Goal: Task Accomplishment & Management: Use online tool/utility

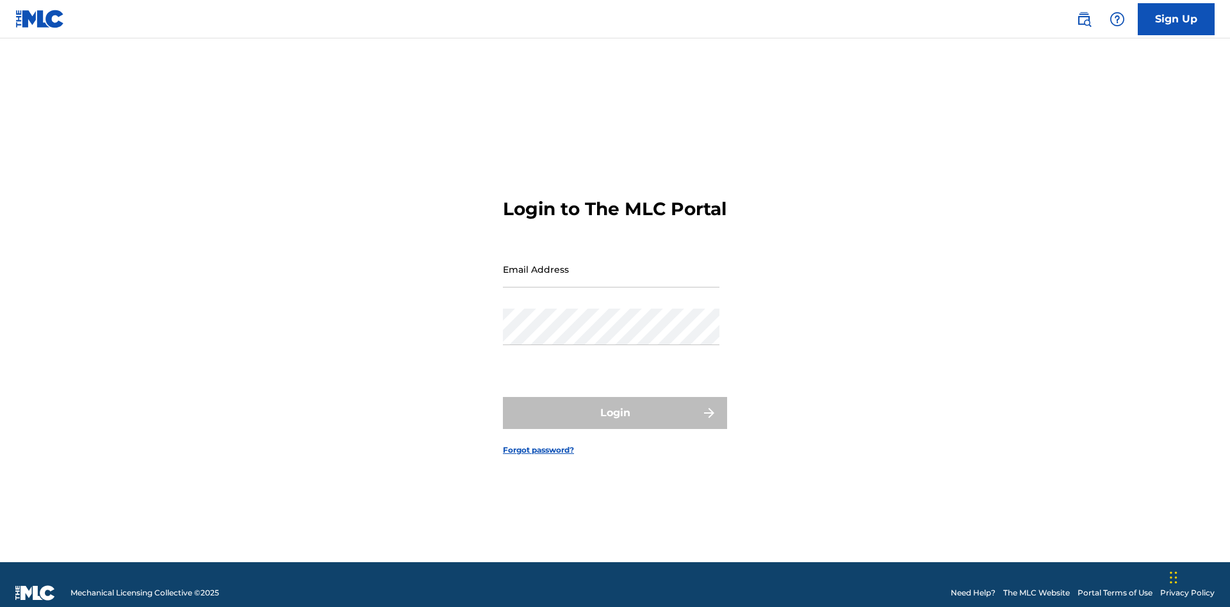
scroll to position [17, 0]
click at [611, 263] on input "Email Address" at bounding box center [611, 269] width 217 height 37
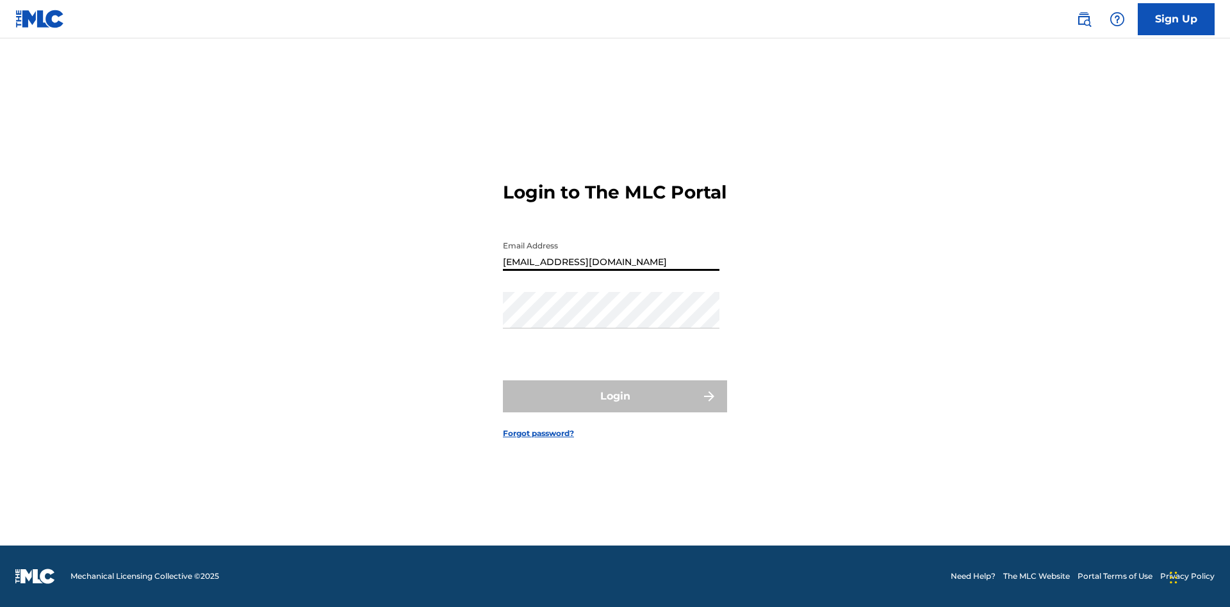
type input "[EMAIL_ADDRESS][DOMAIN_NAME]"
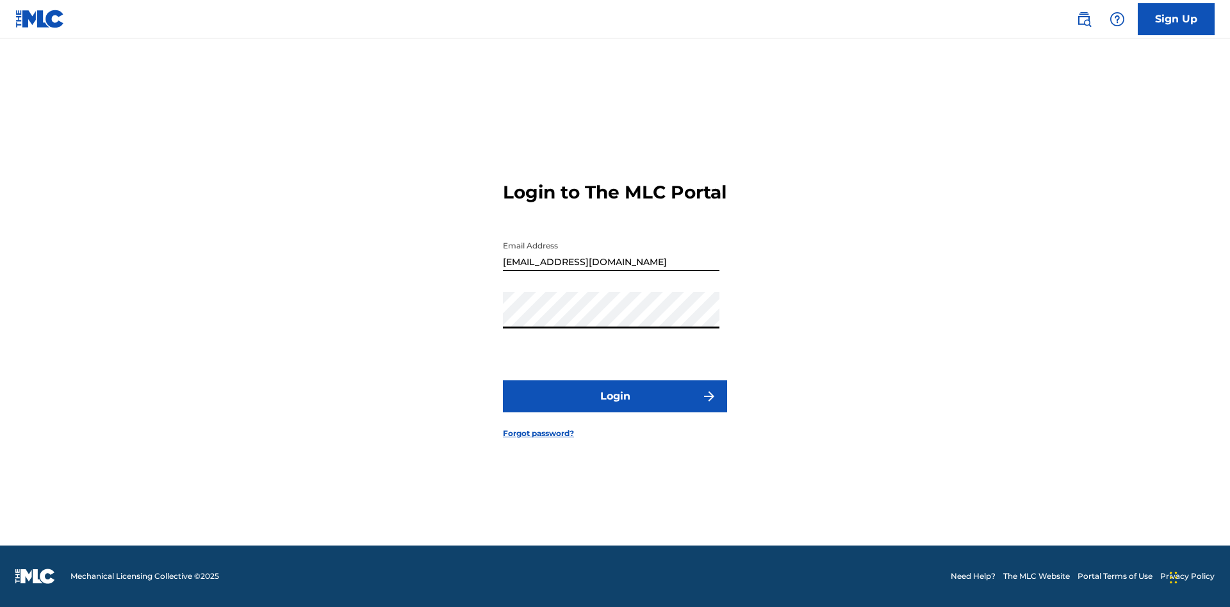
click at [615, 408] on button "Login" at bounding box center [615, 397] width 224 height 32
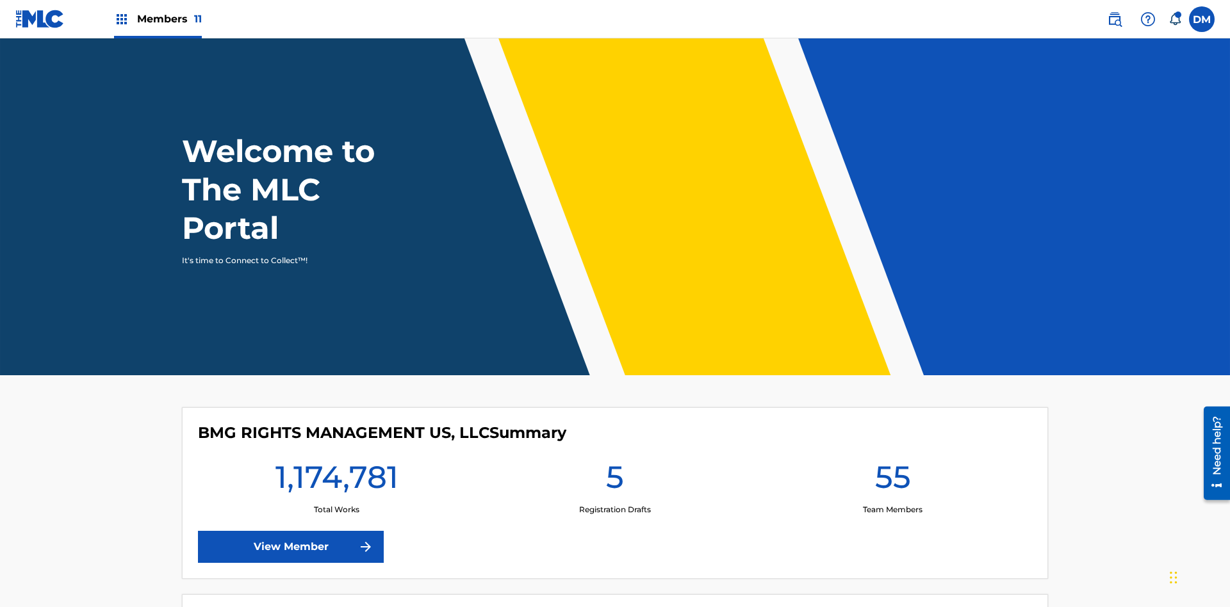
scroll to position [55, 0]
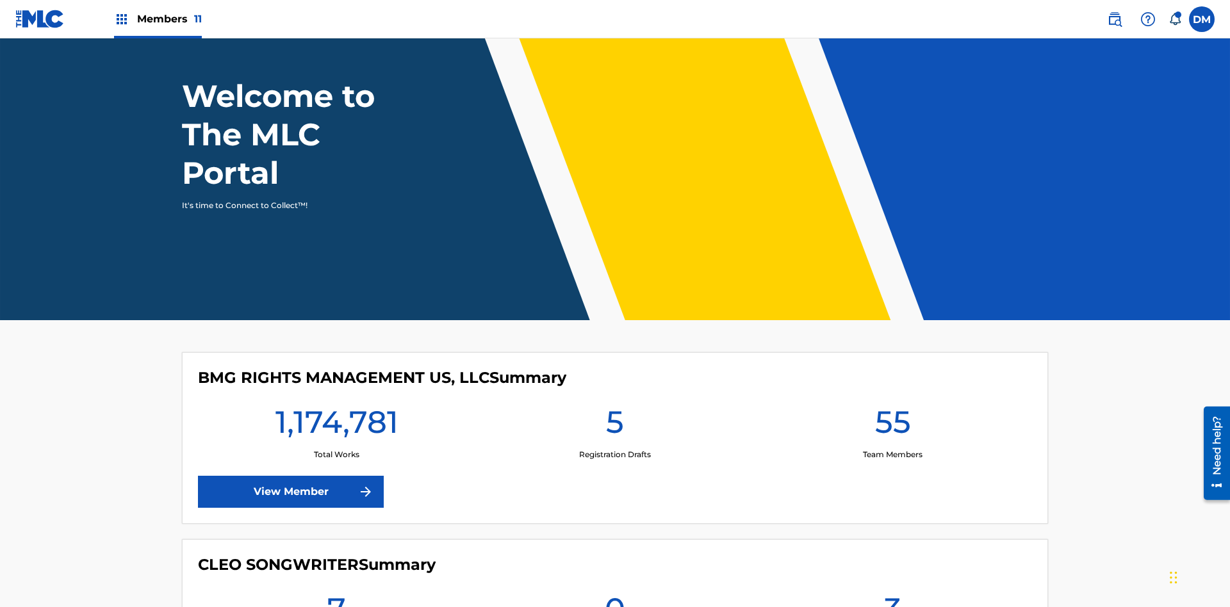
click at [158, 19] on span "Members 11" at bounding box center [169, 19] width 65 height 15
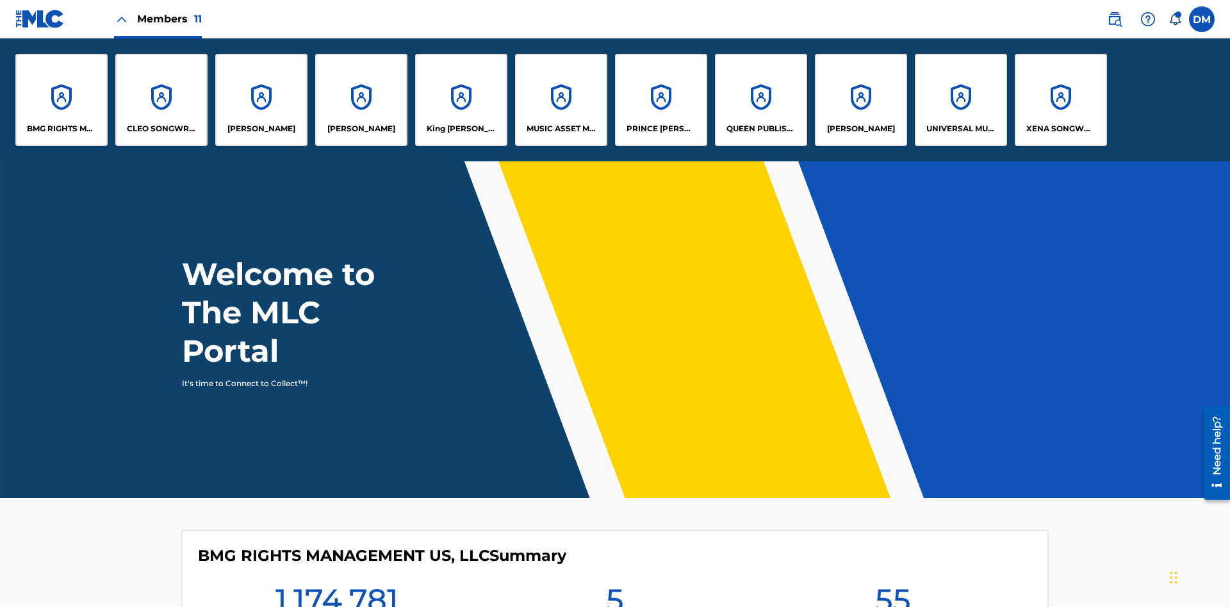
click at [661, 129] on p "PRINCE [PERSON_NAME]" at bounding box center [662, 129] width 70 height 12
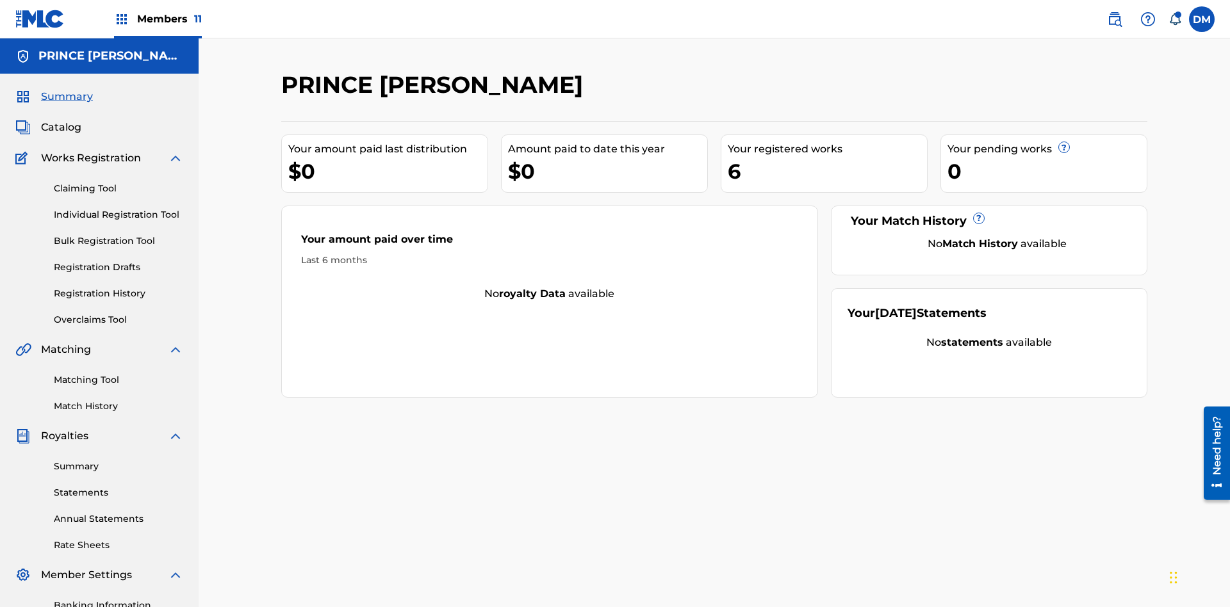
scroll to position [131, 0]
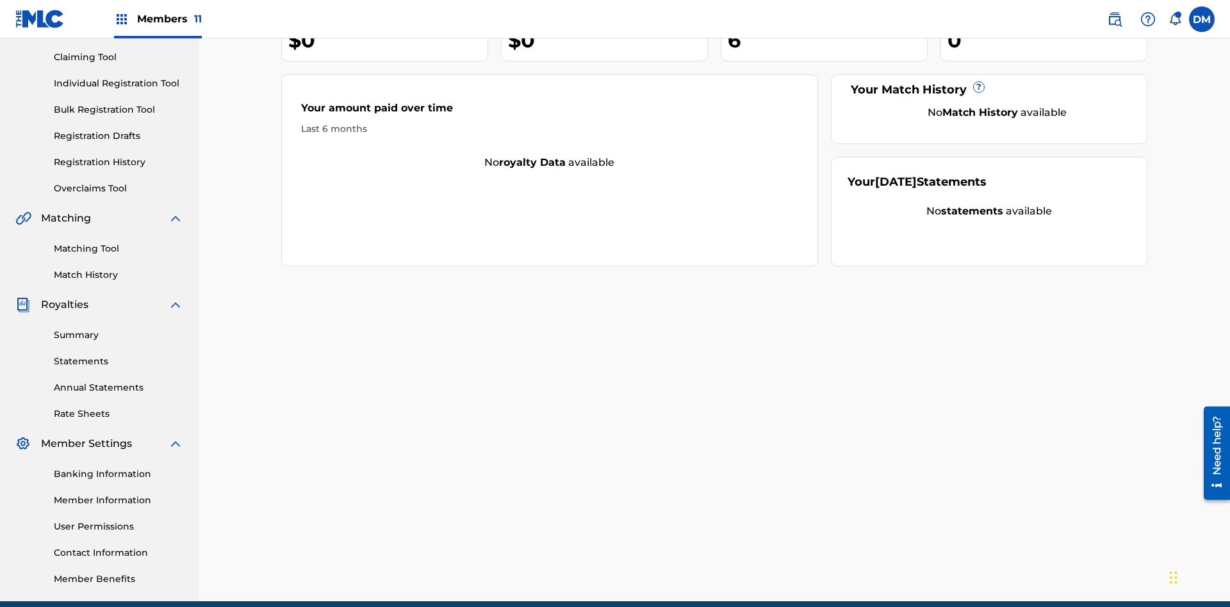
click at [119, 83] on link "Individual Registration Tool" at bounding box center [118, 83] width 129 height 13
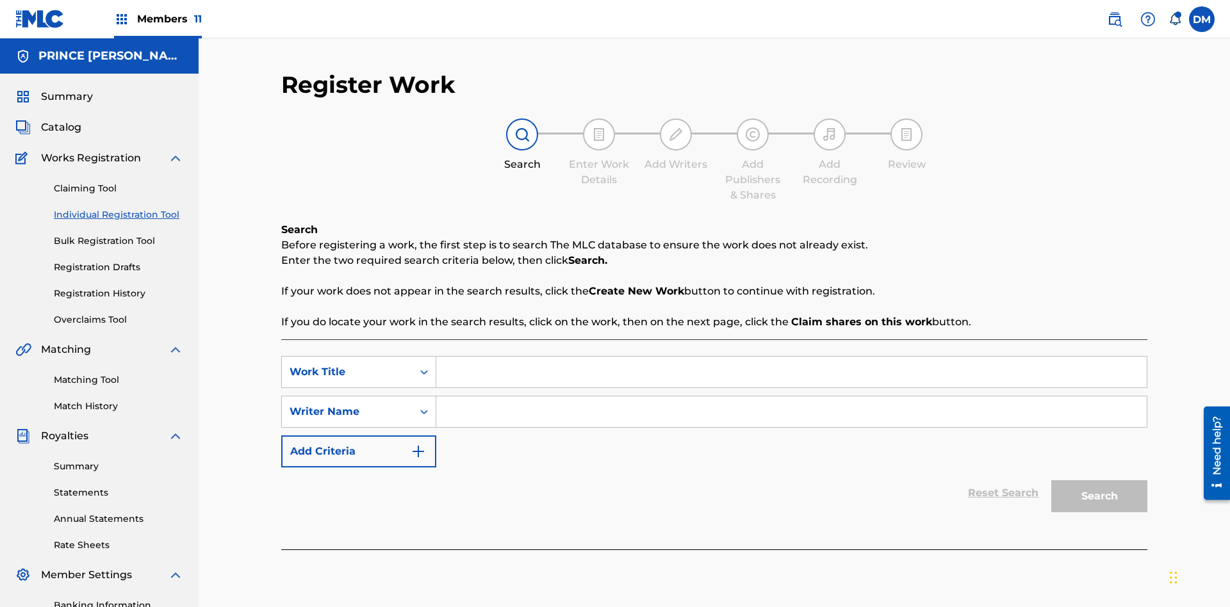
scroll to position [187, 0]
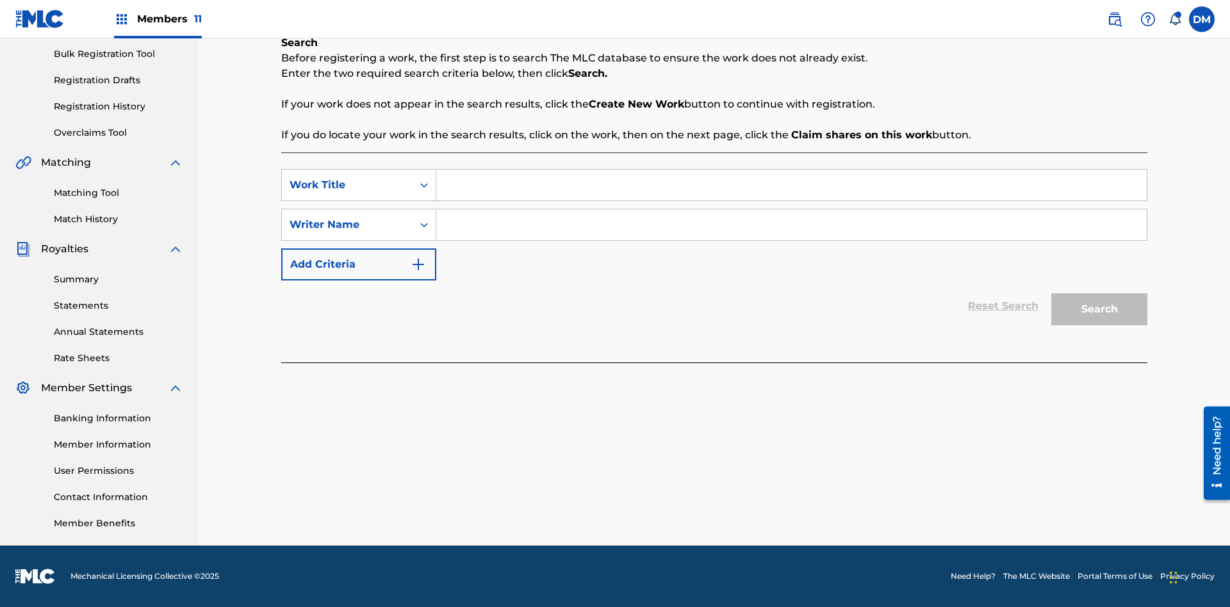
click at [791, 185] on input "Search Form" at bounding box center [791, 185] width 711 height 31
type input "Delete All Registered Drafts"
click at [791, 225] on input "Search Form" at bounding box center [791, 225] width 711 height 31
type input "QWERTYUIOP"
click at [1100, 309] on button "Search" at bounding box center [1099, 309] width 96 height 32
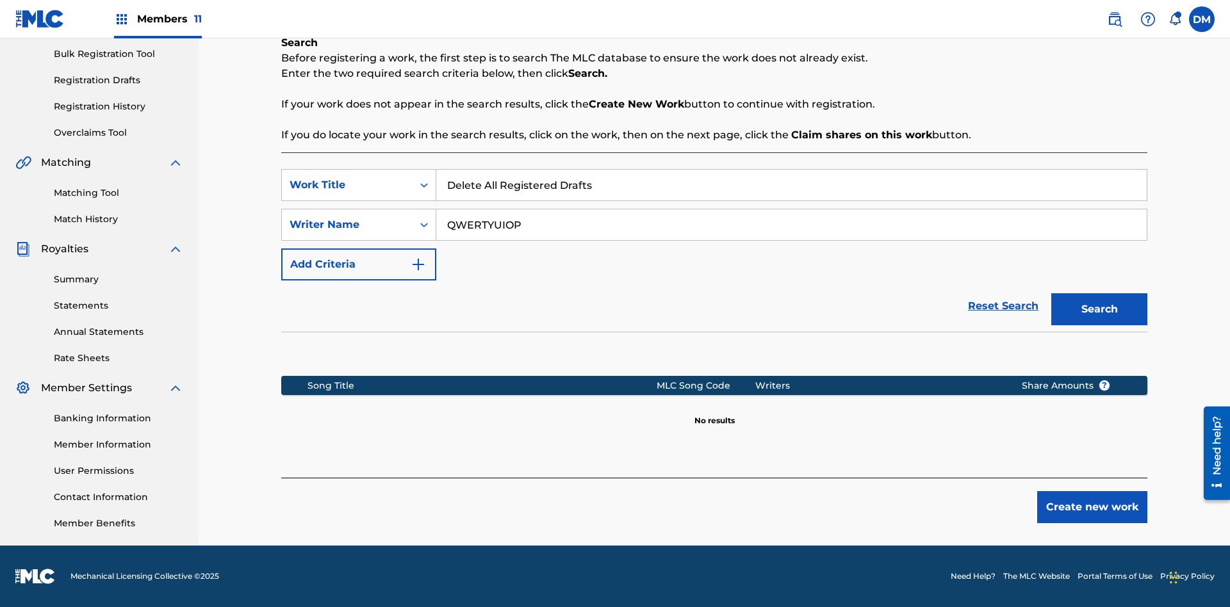
click at [1092, 507] on button "Create new work" at bounding box center [1092, 507] width 110 height 32
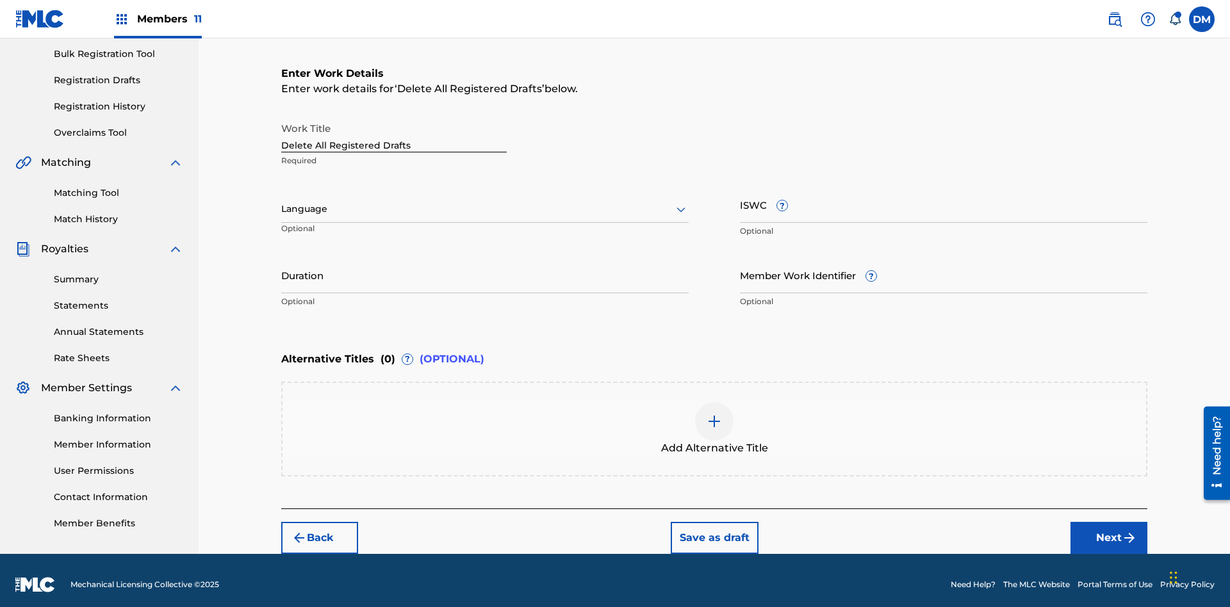
scroll to position [195, 0]
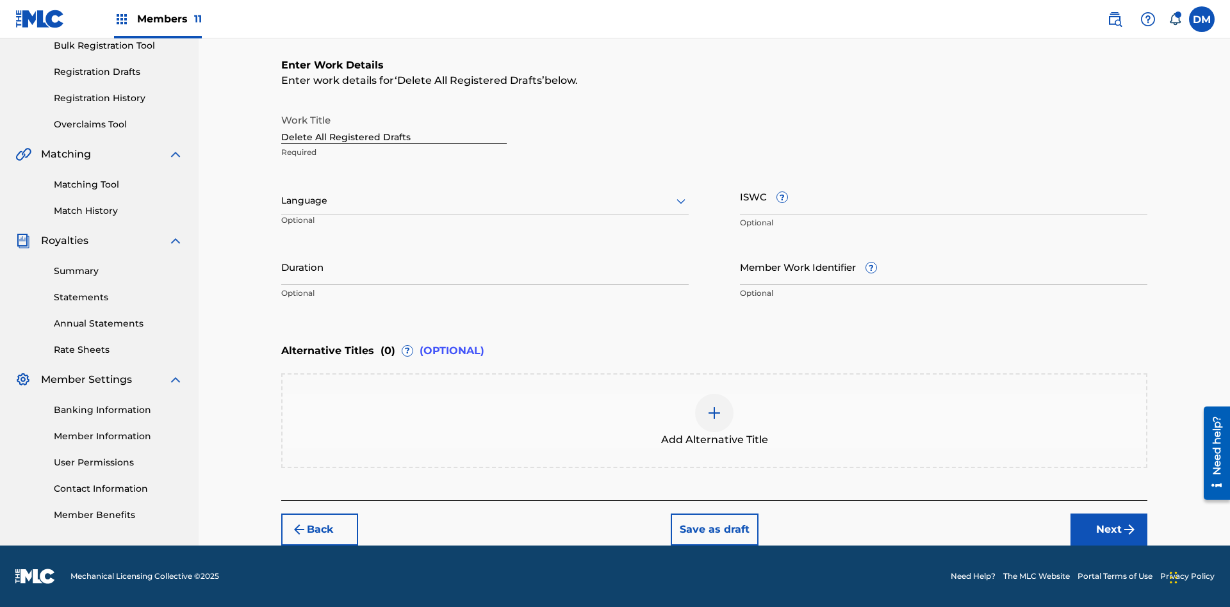
click at [714, 529] on button "Save as draft" at bounding box center [715, 530] width 88 height 32
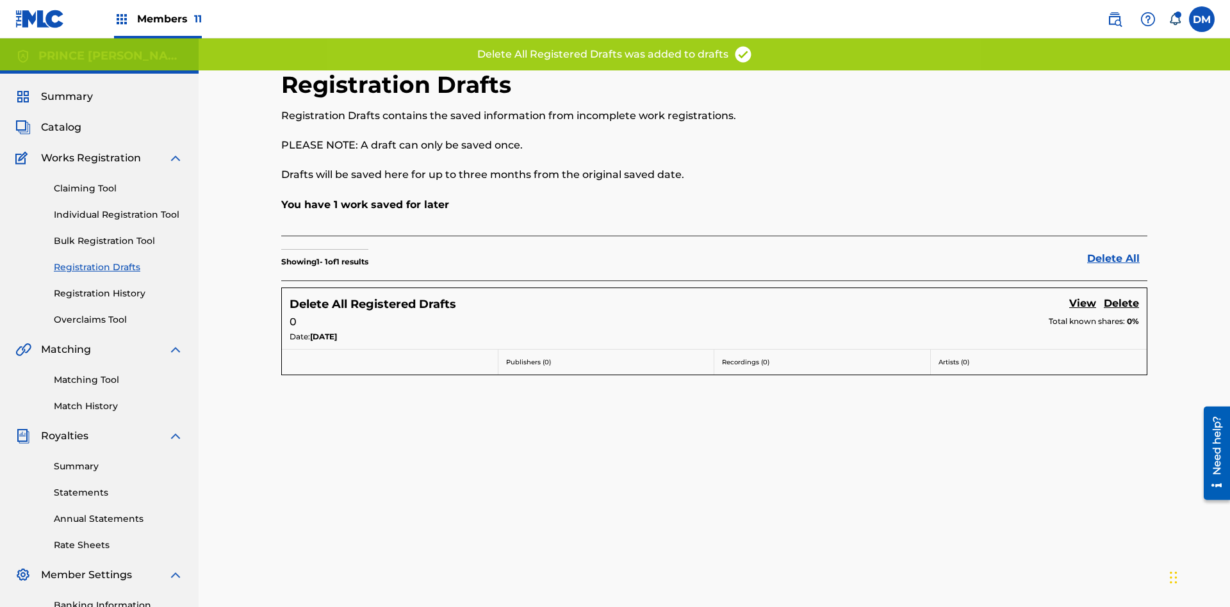
click at [1117, 251] on link "Delete All" at bounding box center [1117, 258] width 60 height 15
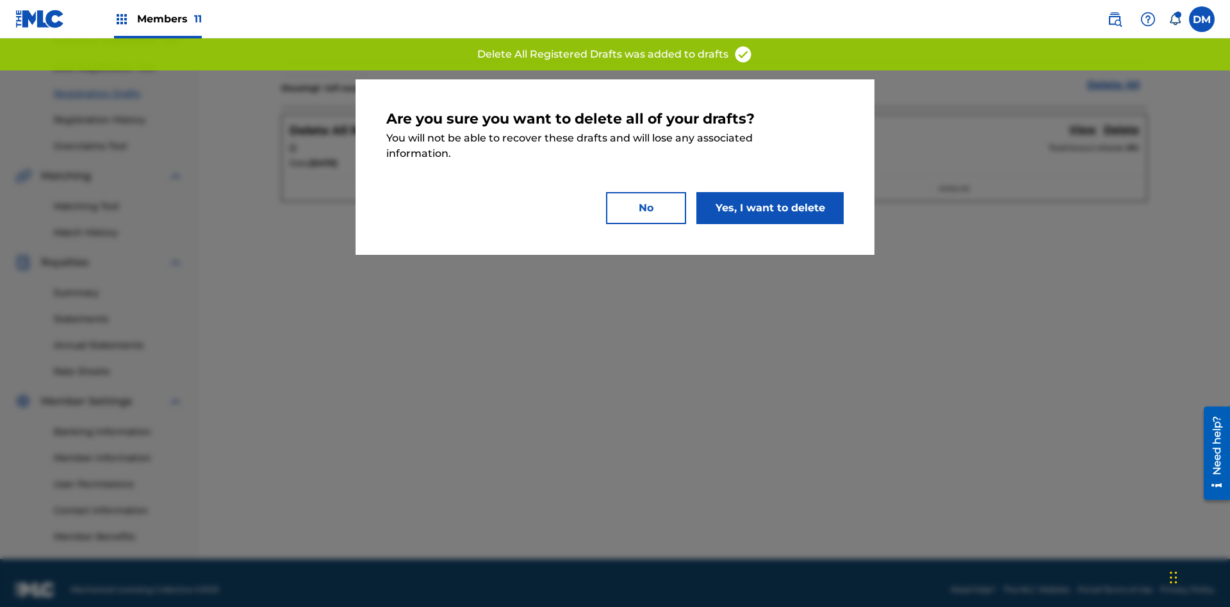
scroll to position [187, 0]
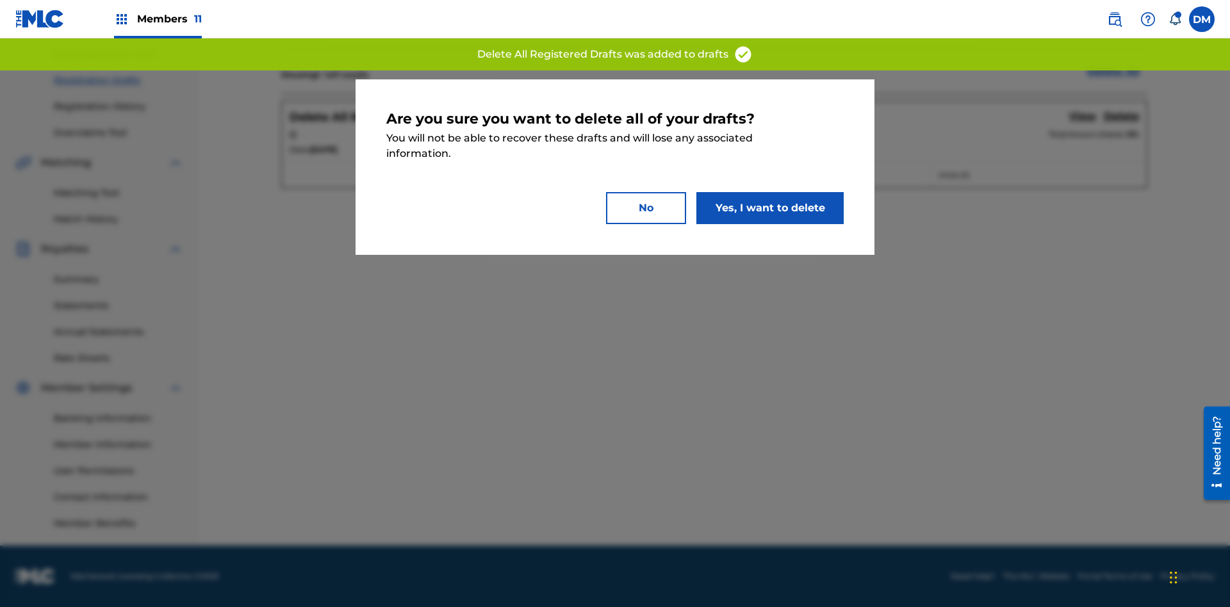
click at [770, 208] on button "Yes, I want to delete" at bounding box center [769, 208] width 147 height 32
